Goal: Information Seeking & Learning: Learn about a topic

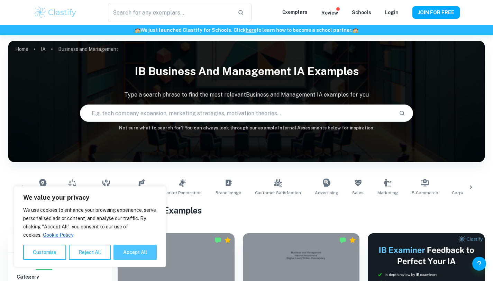
click at [136, 252] on button "Accept All" at bounding box center [134, 251] width 43 height 15
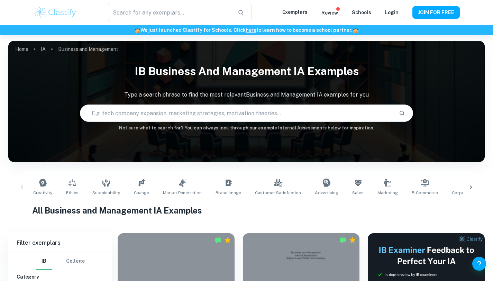
checkbox input "true"
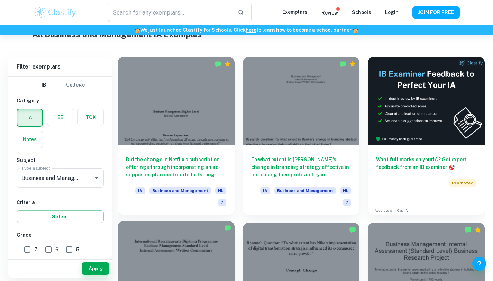
scroll to position [176, 0]
click at [24, 250] on input "7" at bounding box center [27, 249] width 14 height 14
checkbox input "true"
click at [88, 266] on button "Apply" at bounding box center [96, 268] width 28 height 12
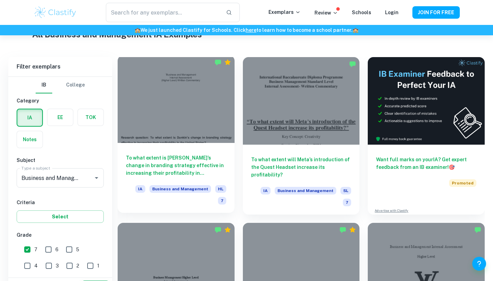
scroll to position [207, 0]
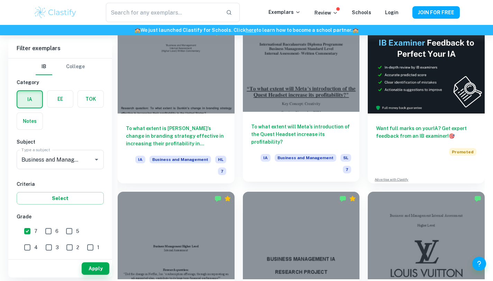
click at [271, 83] on div at bounding box center [301, 67] width 117 height 87
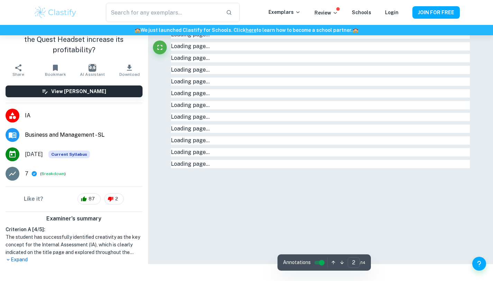
scroll to position [38, 0]
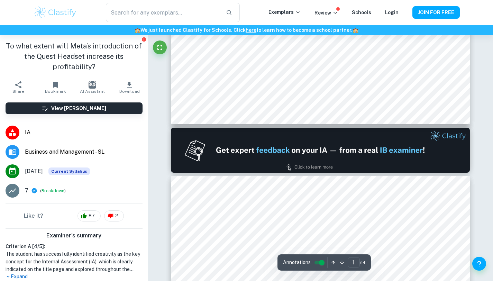
type input "2"
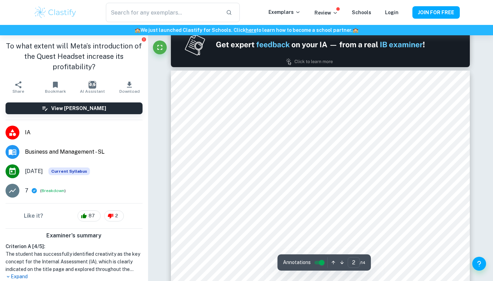
scroll to position [449, 0]
